Goal: Task Accomplishment & Management: Use online tool/utility

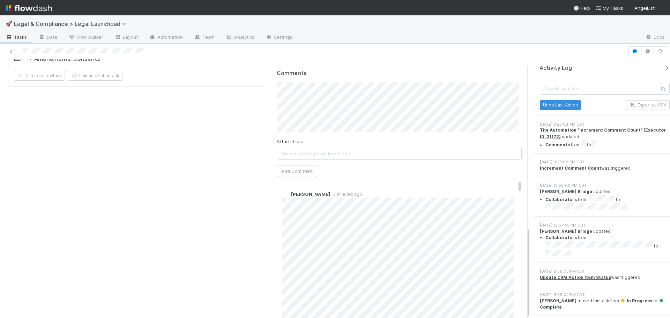
drag, startPoint x: 335, startPoint y: 1, endPoint x: 213, endPoint y: 186, distance: 221.7
click at [327, 94] on span "[PERSON_NAME]" at bounding box center [309, 94] width 35 height 6
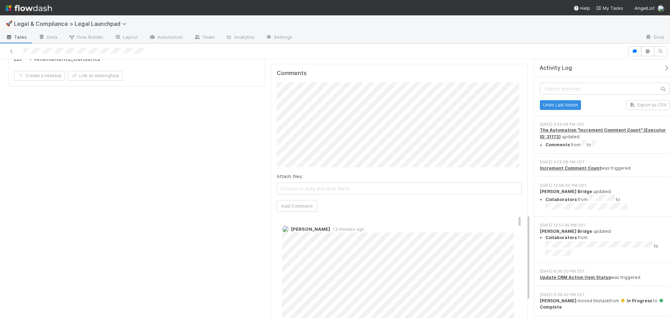
scroll to position [409, 0]
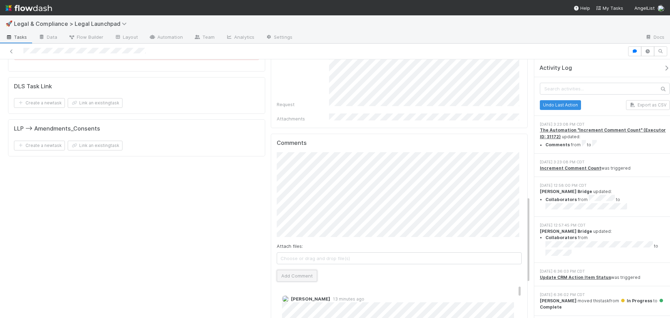
click at [295, 270] on button "Add Comment" at bounding box center [297, 276] width 40 height 12
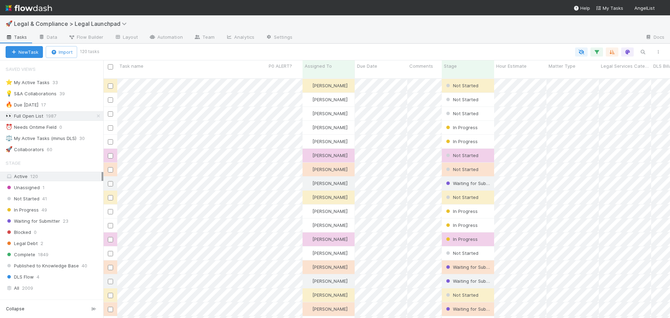
scroll to position [240, 561]
